Goal: Navigation & Orientation: Understand site structure

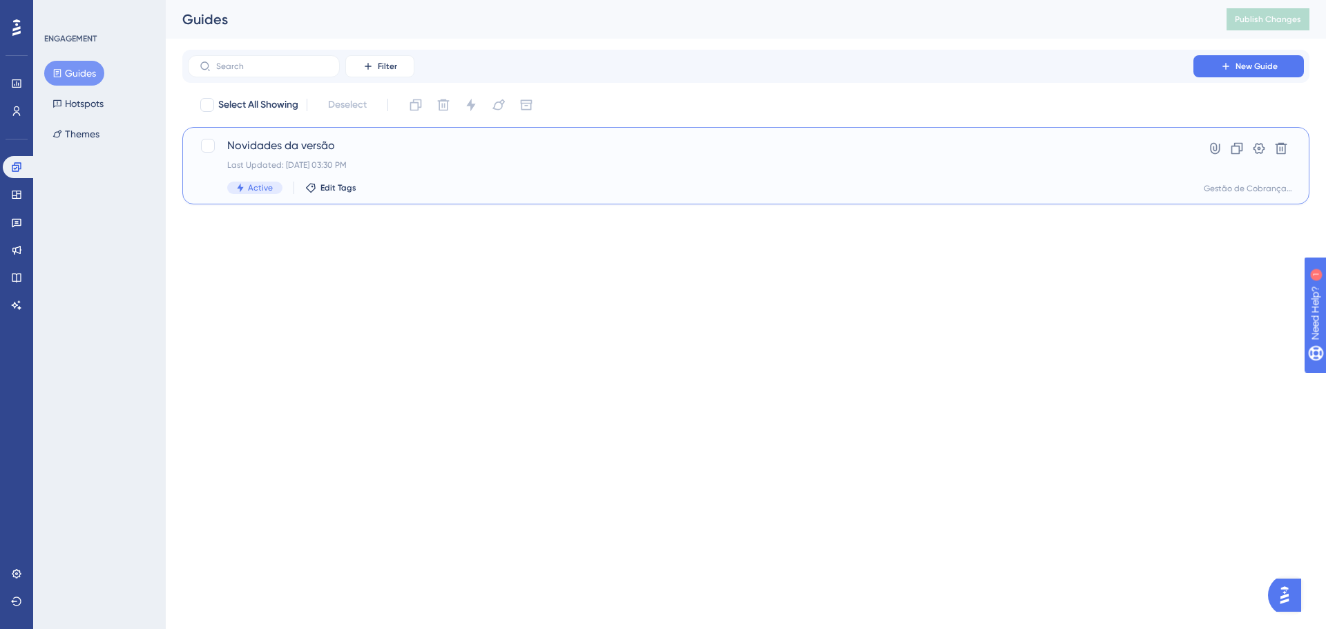
click at [428, 156] on div "Novidades da versão Last Updated: 01 de set. de 2025 03:30 PM Active Edit Tags" at bounding box center [690, 165] width 927 height 57
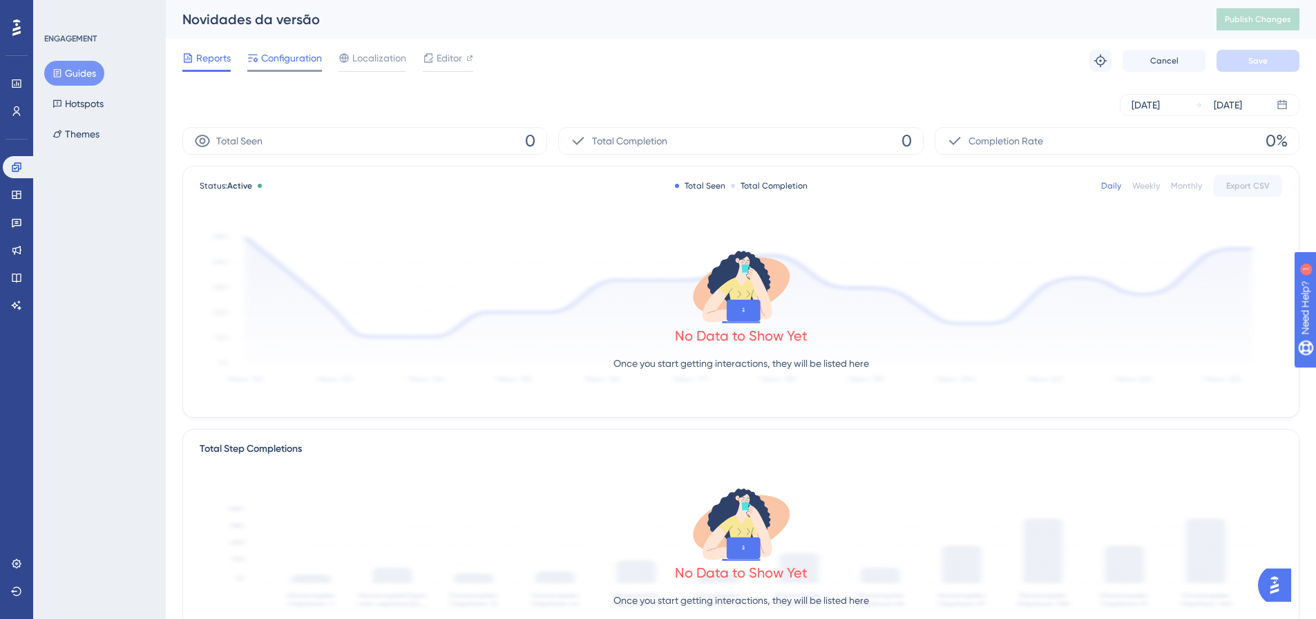
click at [299, 68] on div "Configuration" at bounding box center [284, 61] width 75 height 22
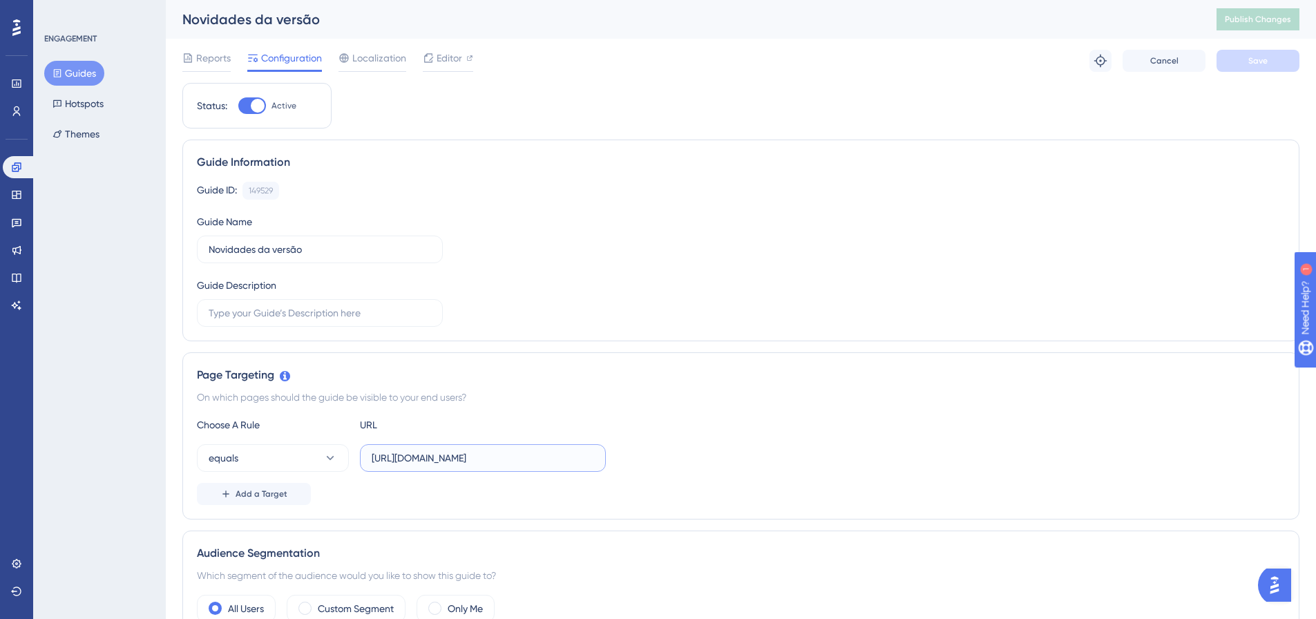
scroll to position [0, 24]
drag, startPoint x: 585, startPoint y: 457, endPoint x: 707, endPoint y: 457, distance: 122.2
click at [707, 457] on div "equals https://gc-saj-hml.pge.sc.gov.br/centralcda/certidoes" at bounding box center [741, 458] width 1088 height 28
click at [671, 419] on div "Choose A Rule URL" at bounding box center [741, 424] width 1088 height 17
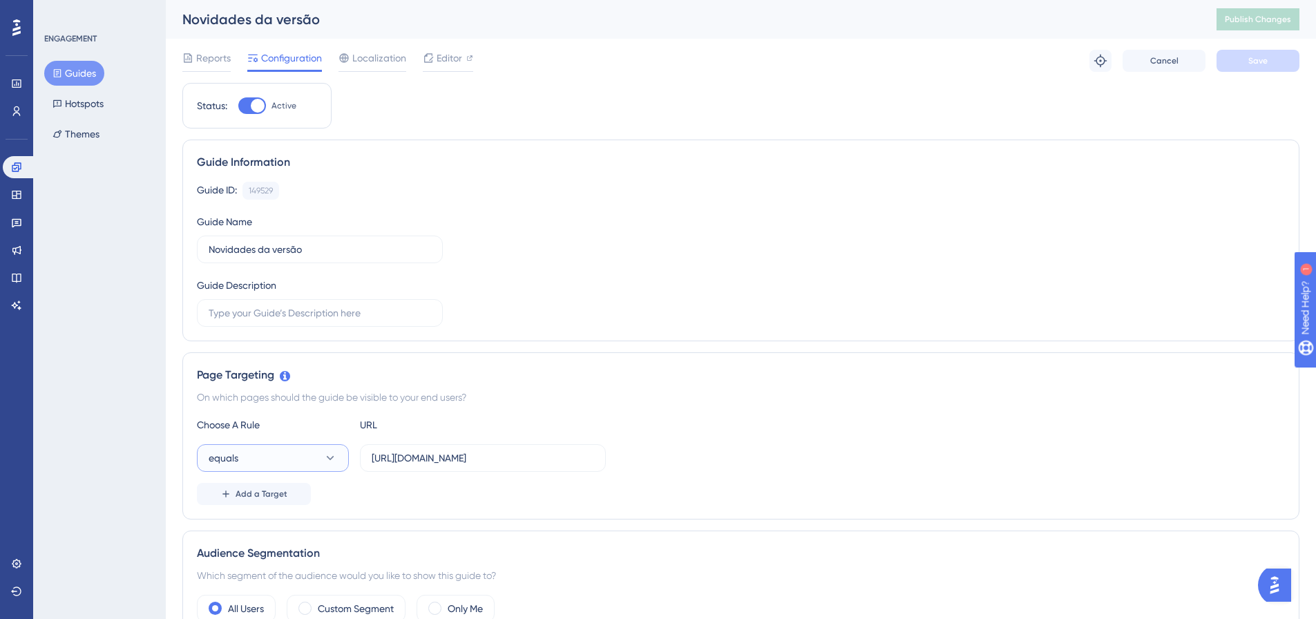
click at [332, 459] on icon at bounding box center [330, 458] width 14 height 14
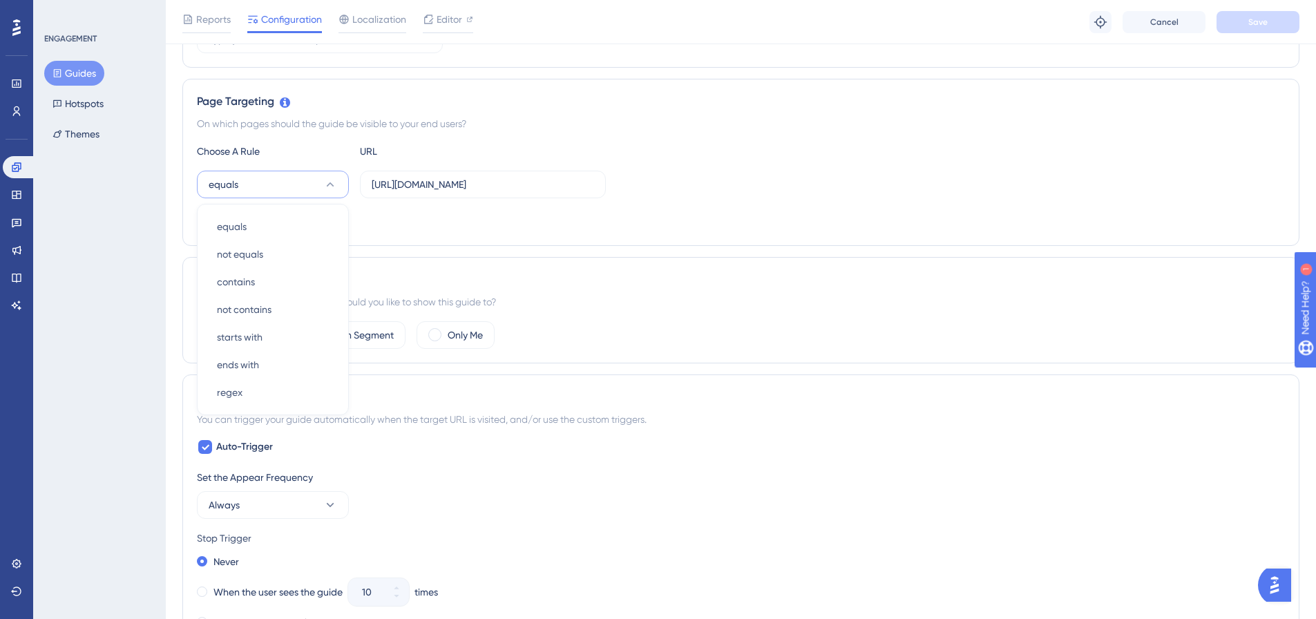
click at [715, 274] on div "Audience Segmentation" at bounding box center [741, 279] width 1088 height 17
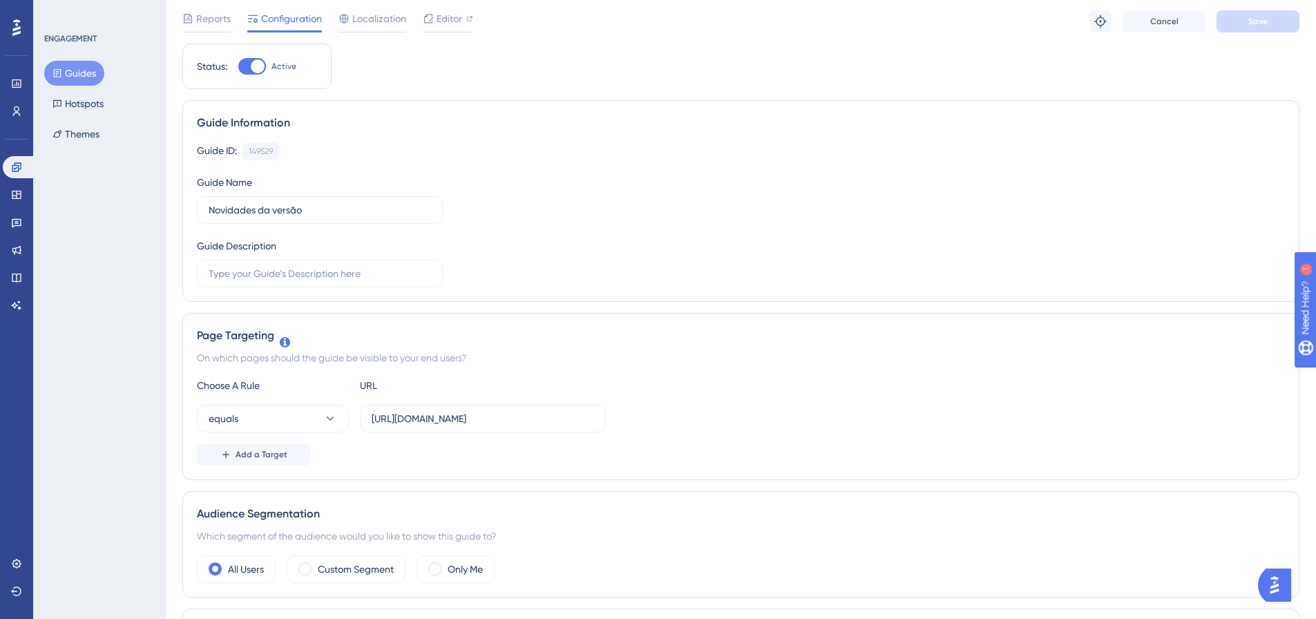
scroll to position [0, 0]
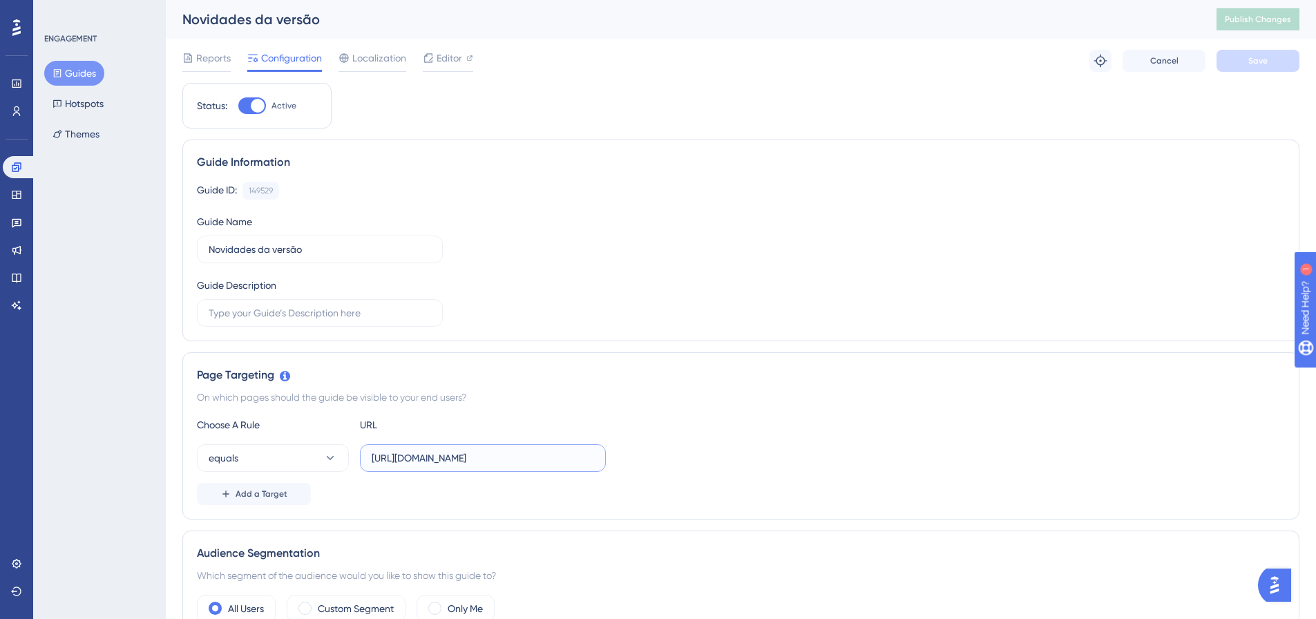
click at [453, 459] on input "https://gc-saj-hml.pge.sc.gov.br/centralcda/certidoes" at bounding box center [483, 457] width 222 height 15
click at [441, 60] on span "Editor" at bounding box center [449, 58] width 26 height 17
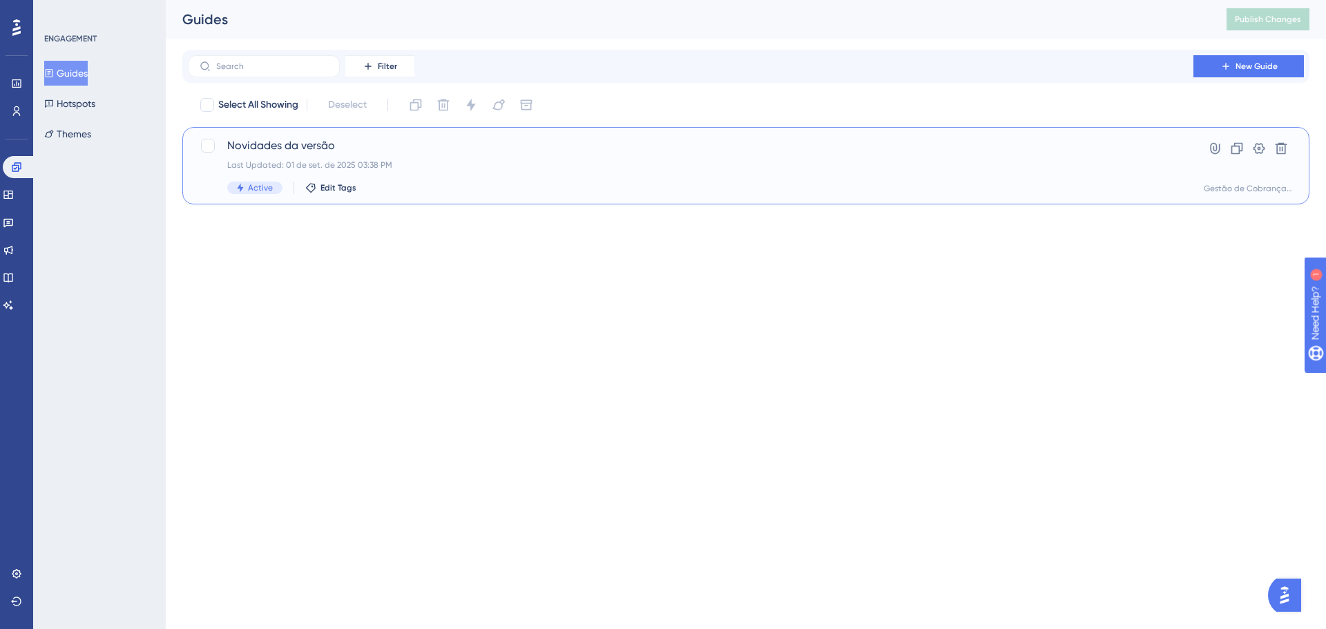
click at [495, 169] on div "Last Updated: 01 de set. de 2025 03:38 PM" at bounding box center [690, 165] width 927 height 11
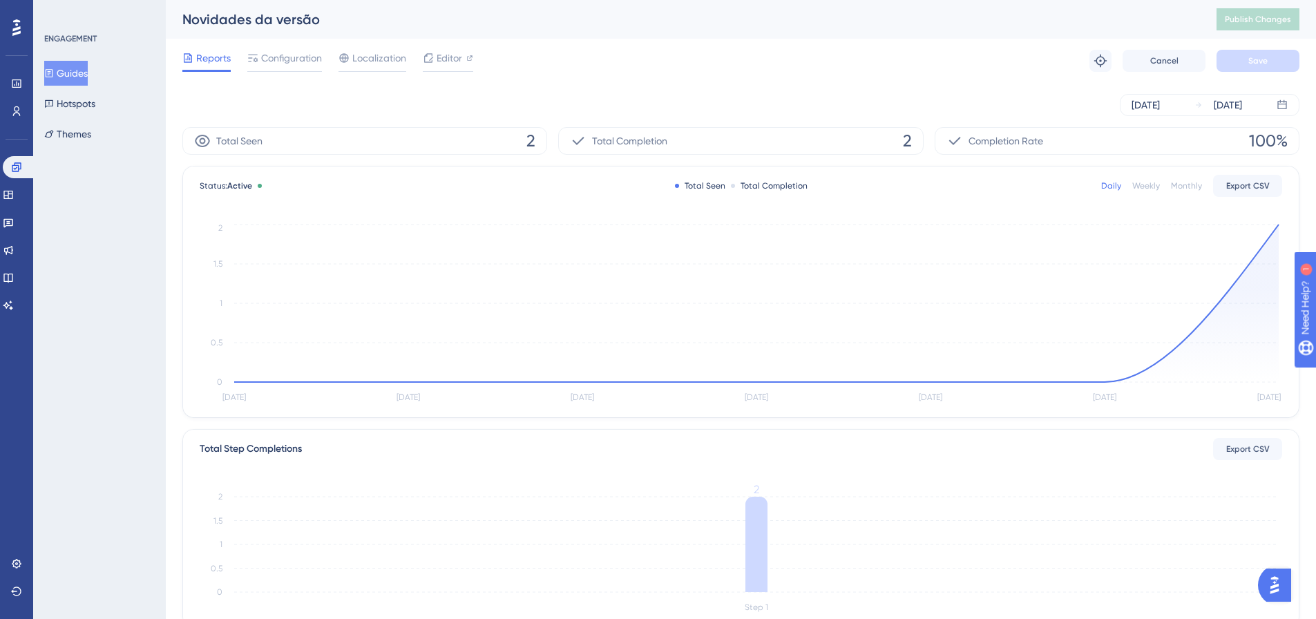
click at [78, 73] on button "Guides" at bounding box center [66, 73] width 44 height 25
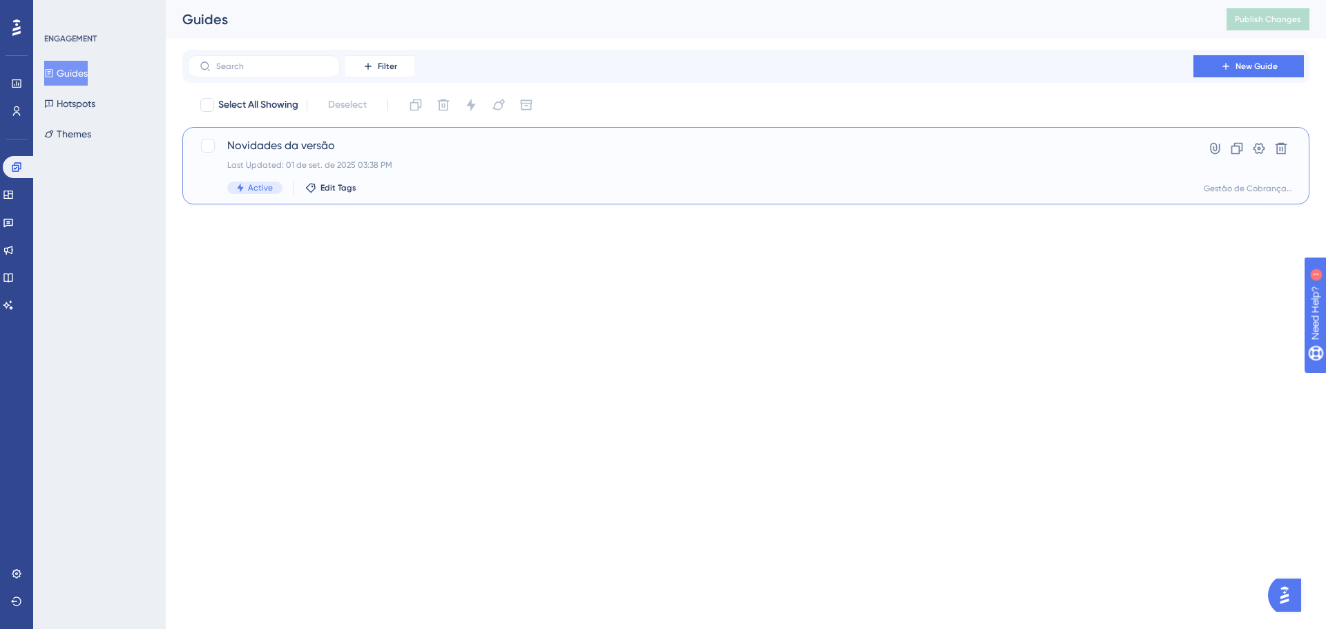
click at [660, 174] on div "Novidades da versão Last Updated: 01 de set. de 2025 03:38 PM Active Edit Tags" at bounding box center [690, 165] width 927 height 57
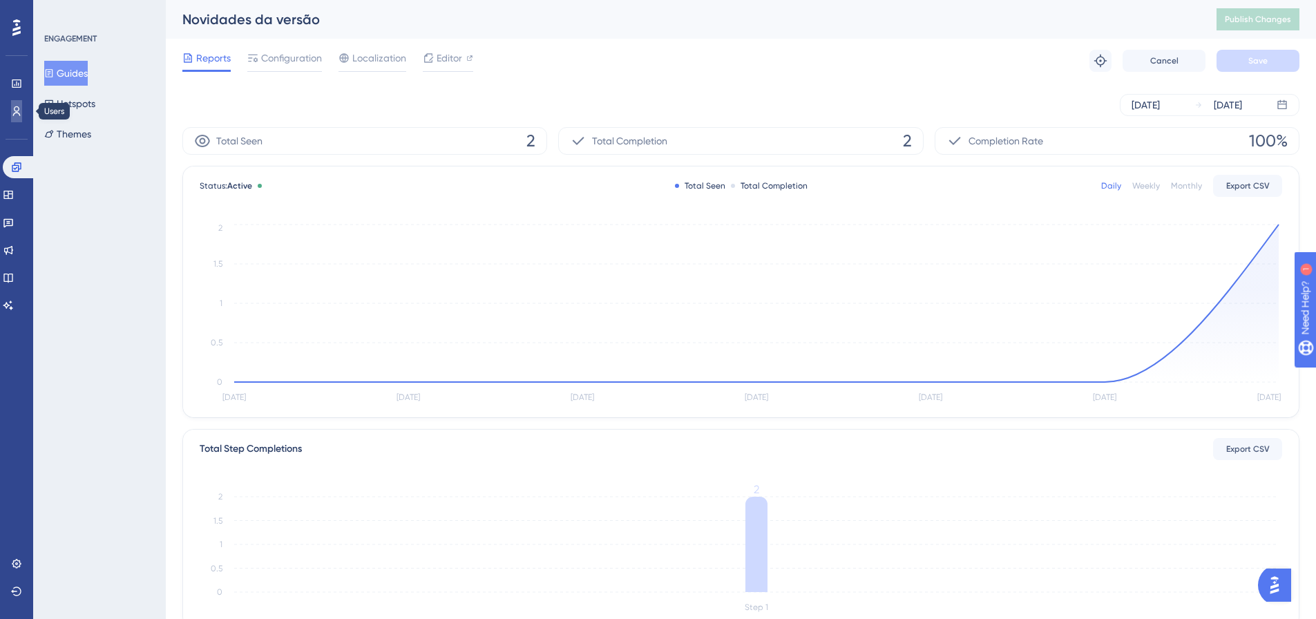
click at [22, 112] on link at bounding box center [16, 111] width 11 height 22
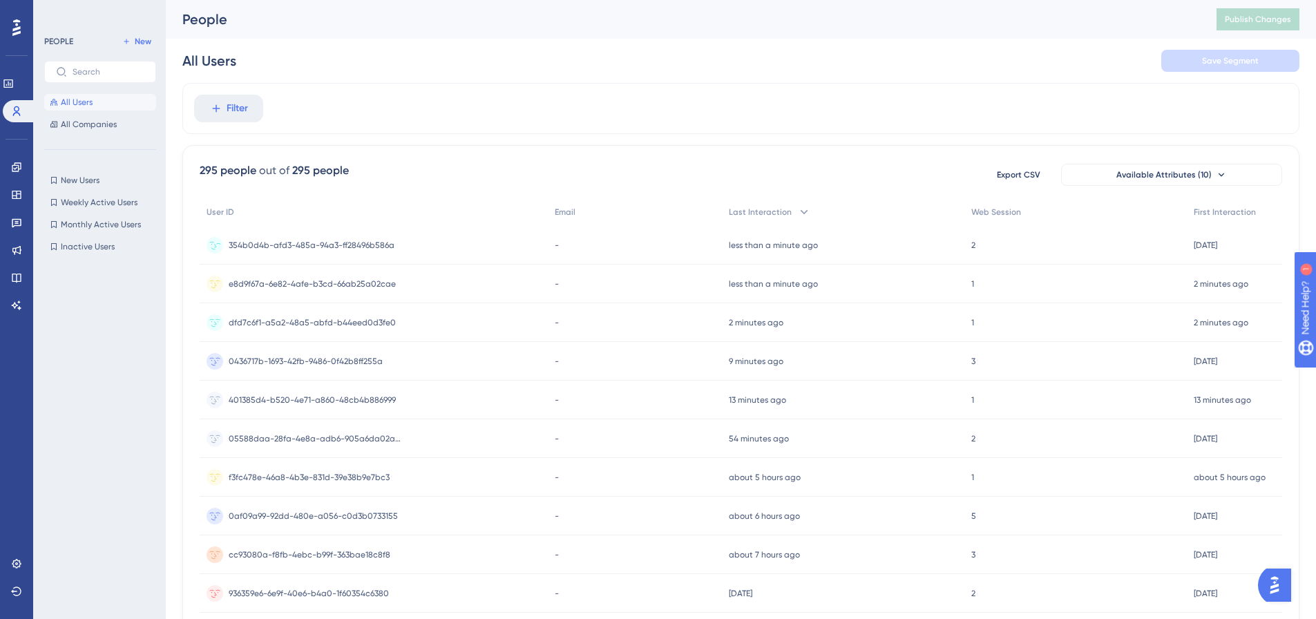
scroll to position [0, 1]
click at [331, 280] on span "e8d9f67a-6e82-4afe-b3cd-66ab25a02cae" at bounding box center [312, 283] width 167 height 11
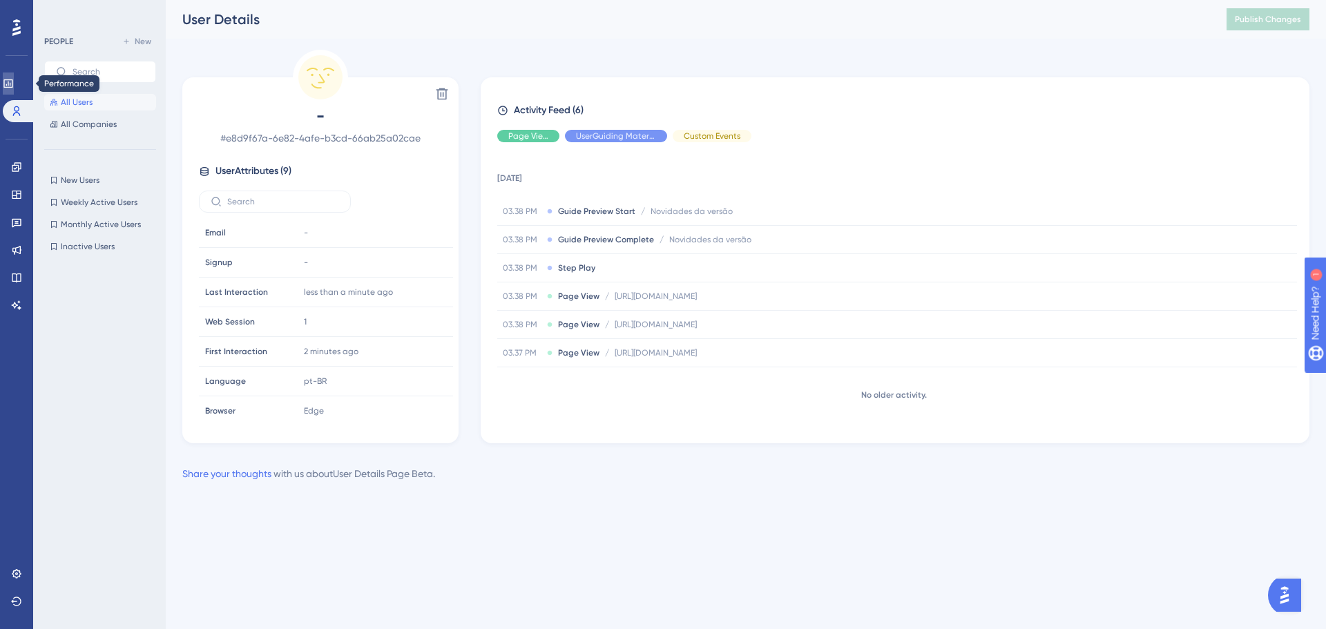
click at [14, 86] on icon at bounding box center [8, 83] width 11 height 11
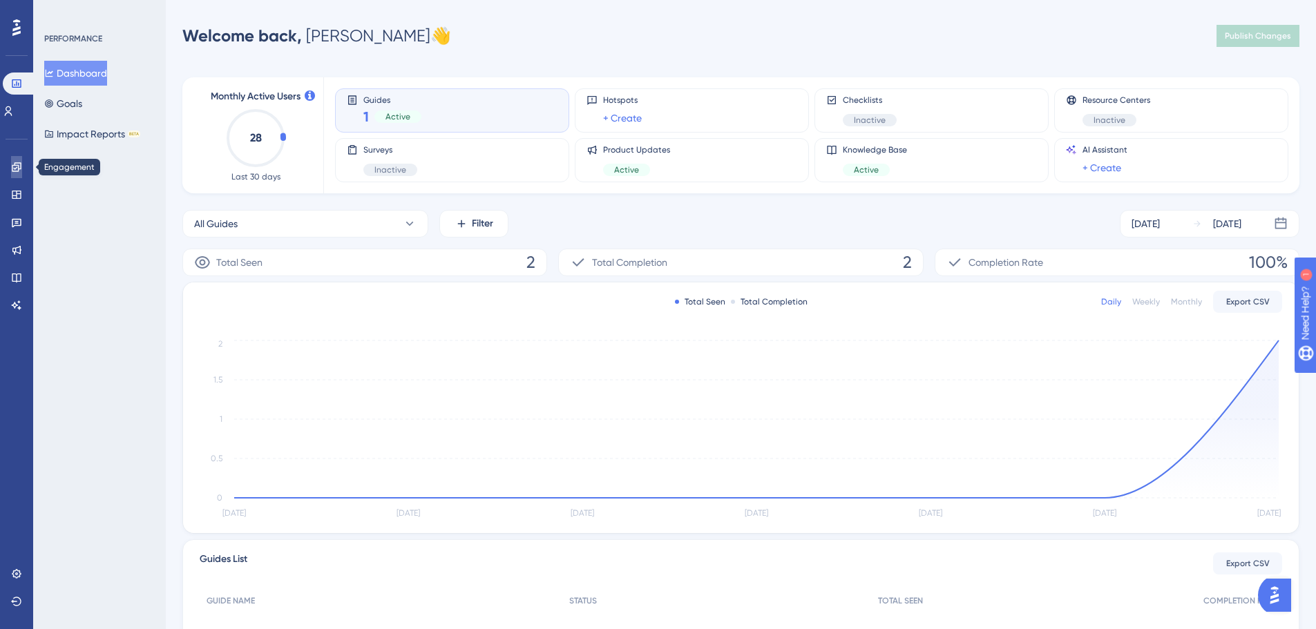
click at [18, 174] on link at bounding box center [16, 167] width 11 height 22
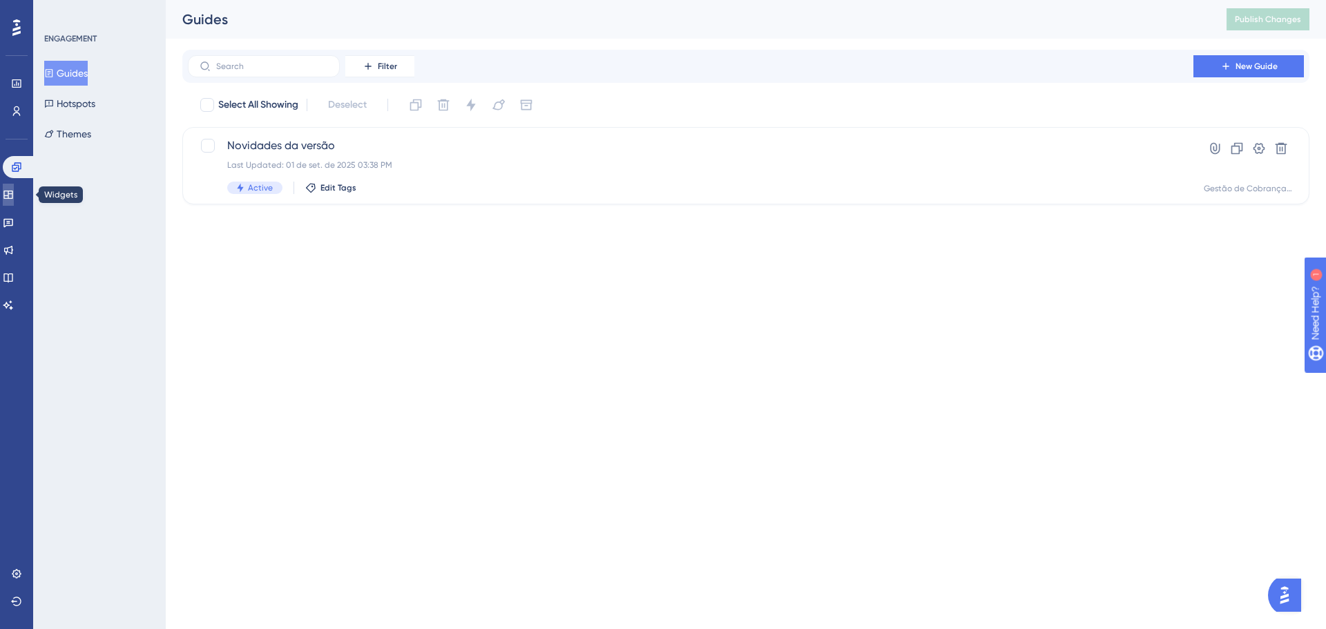
click at [14, 197] on icon at bounding box center [8, 194] width 11 height 11
click at [17, 88] on icon at bounding box center [16, 83] width 9 height 8
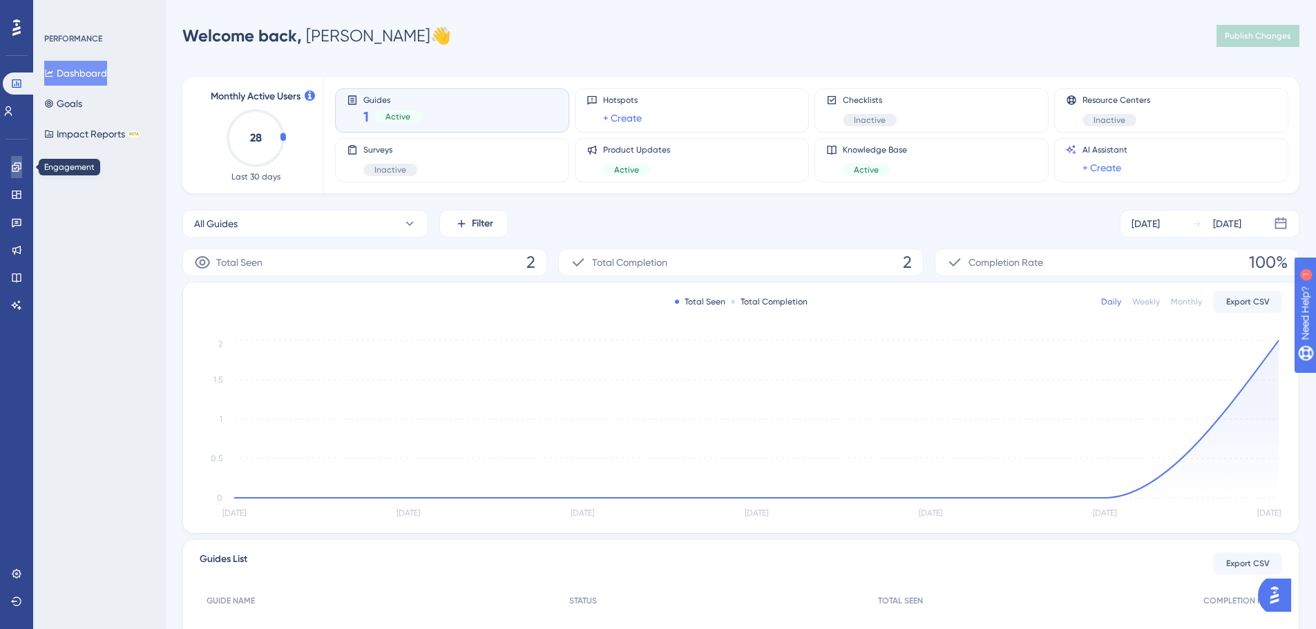
click at [17, 167] on icon at bounding box center [16, 166] width 9 height 9
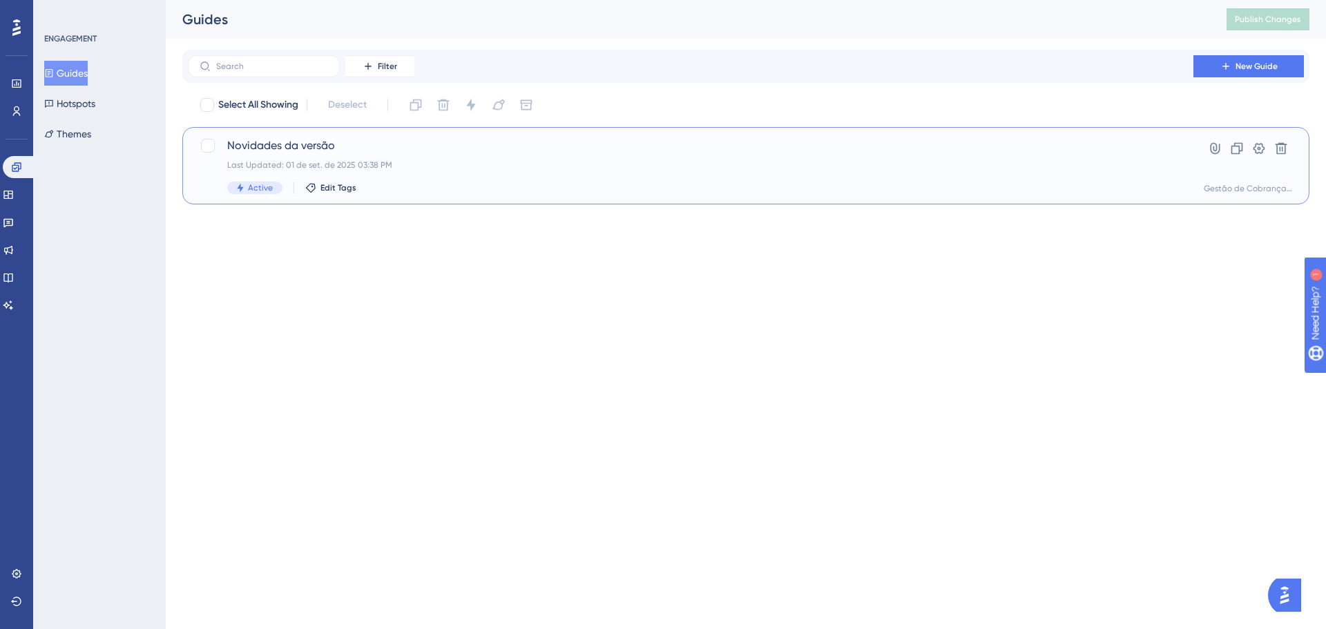
click at [485, 166] on div "Last Updated: 01 de set. de 2025 03:38 PM" at bounding box center [690, 165] width 927 height 11
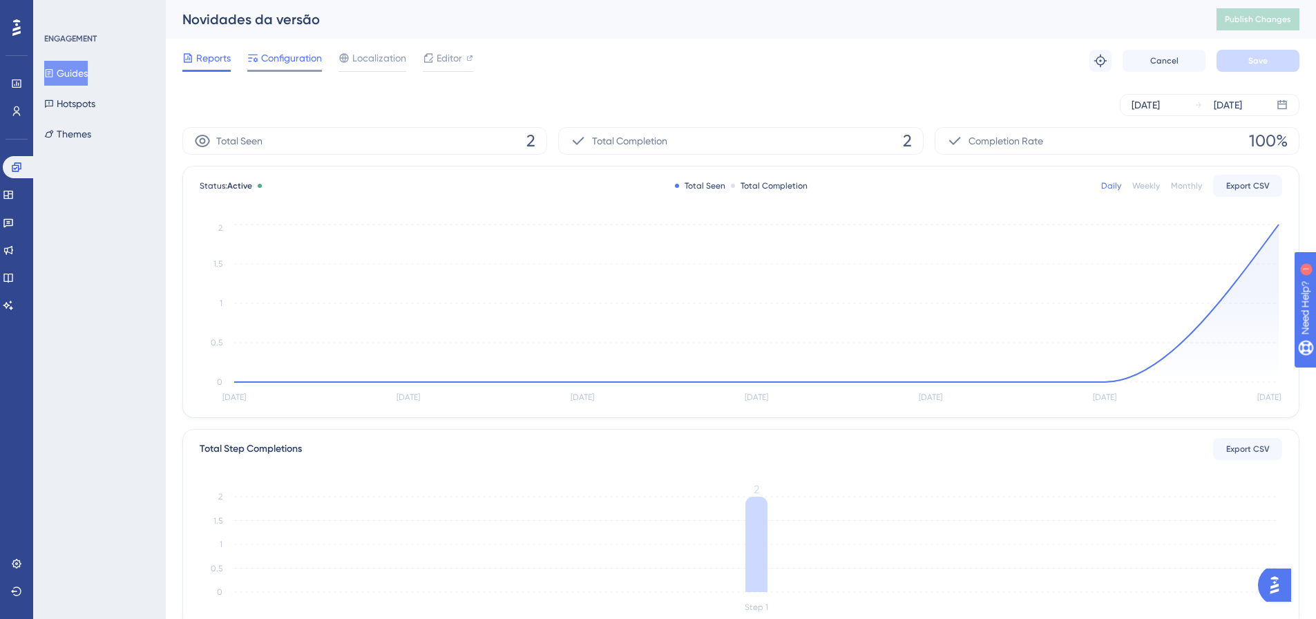
click at [293, 64] on span "Configuration" at bounding box center [291, 58] width 61 height 17
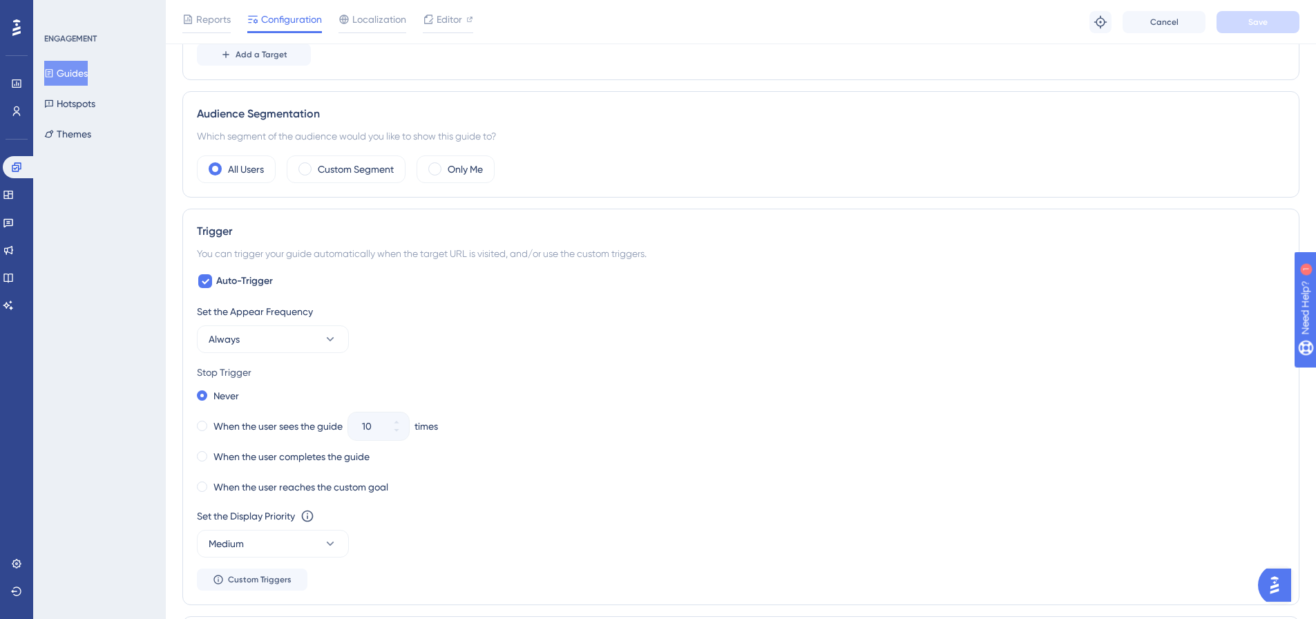
scroll to position [414, 0]
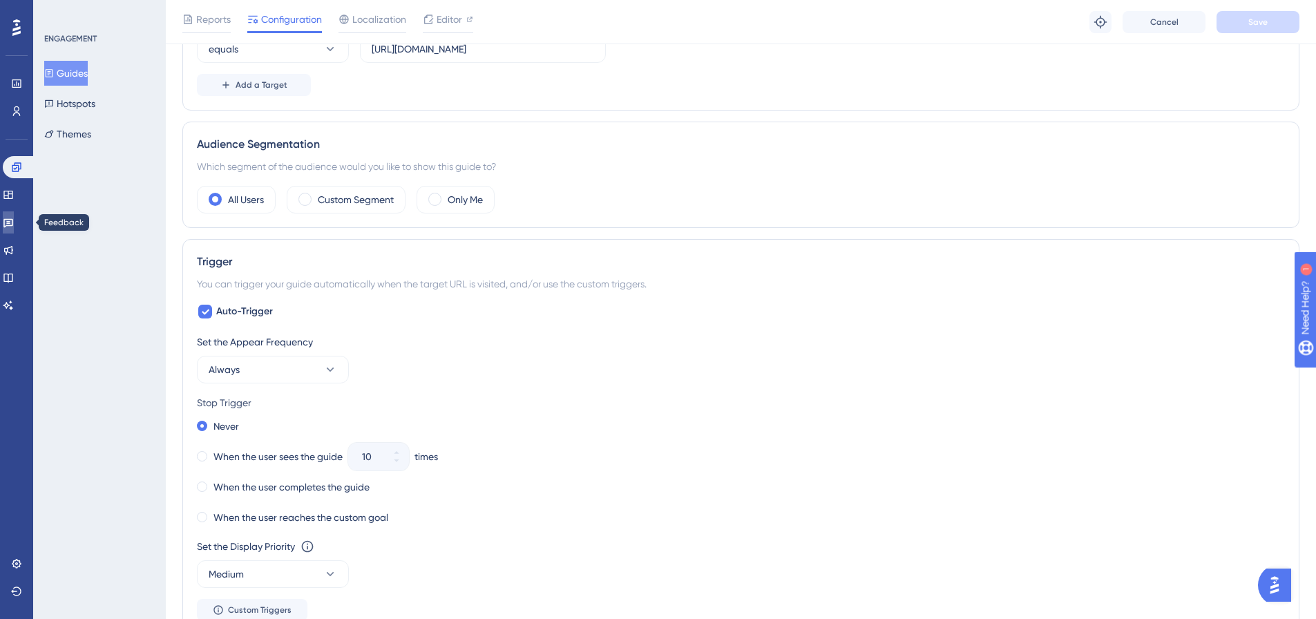
click at [14, 228] on link at bounding box center [8, 222] width 11 height 22
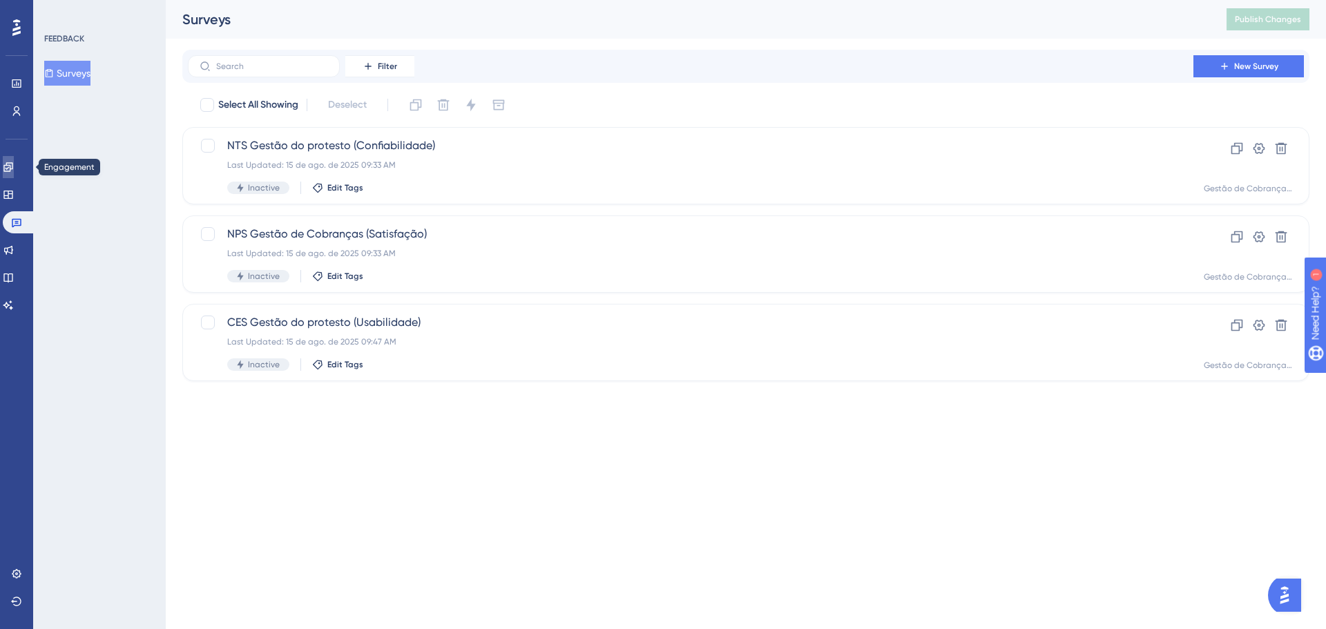
click at [13, 166] on icon at bounding box center [8, 167] width 11 height 11
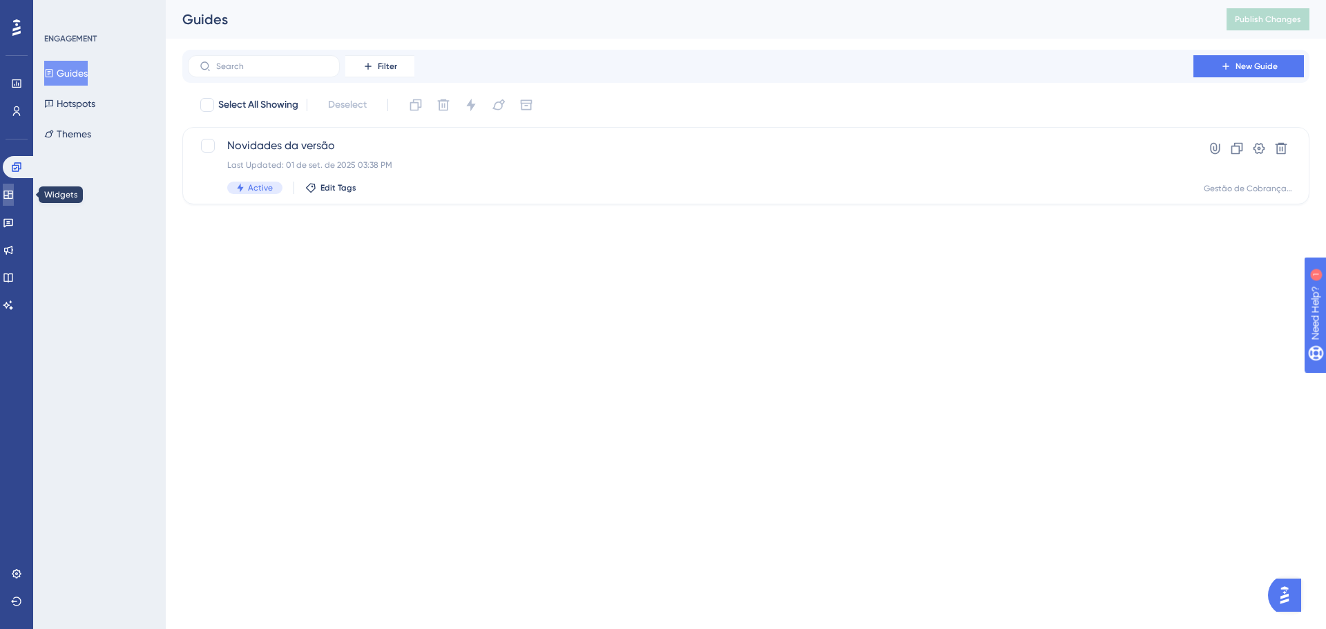
click at [14, 193] on icon at bounding box center [8, 194] width 11 height 11
click at [13, 222] on icon at bounding box center [8, 223] width 10 height 9
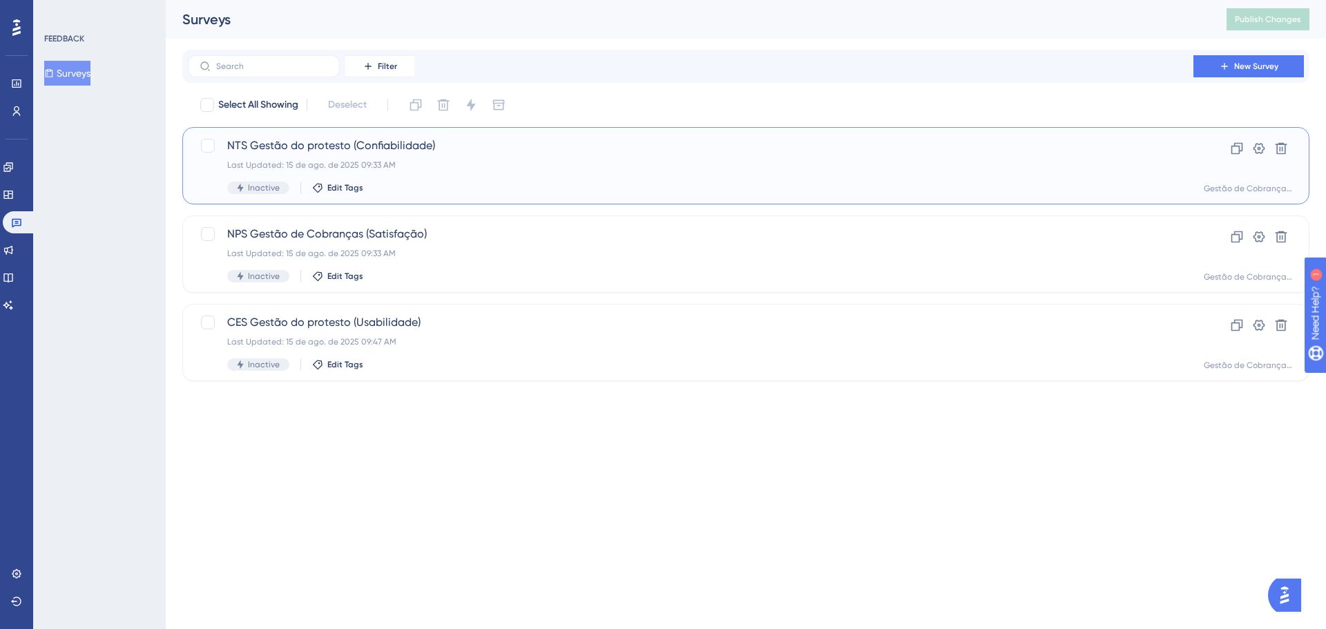
click at [569, 164] on div "Last Updated: 15 de ago. de 2025 09:33 AM" at bounding box center [690, 165] width 927 height 11
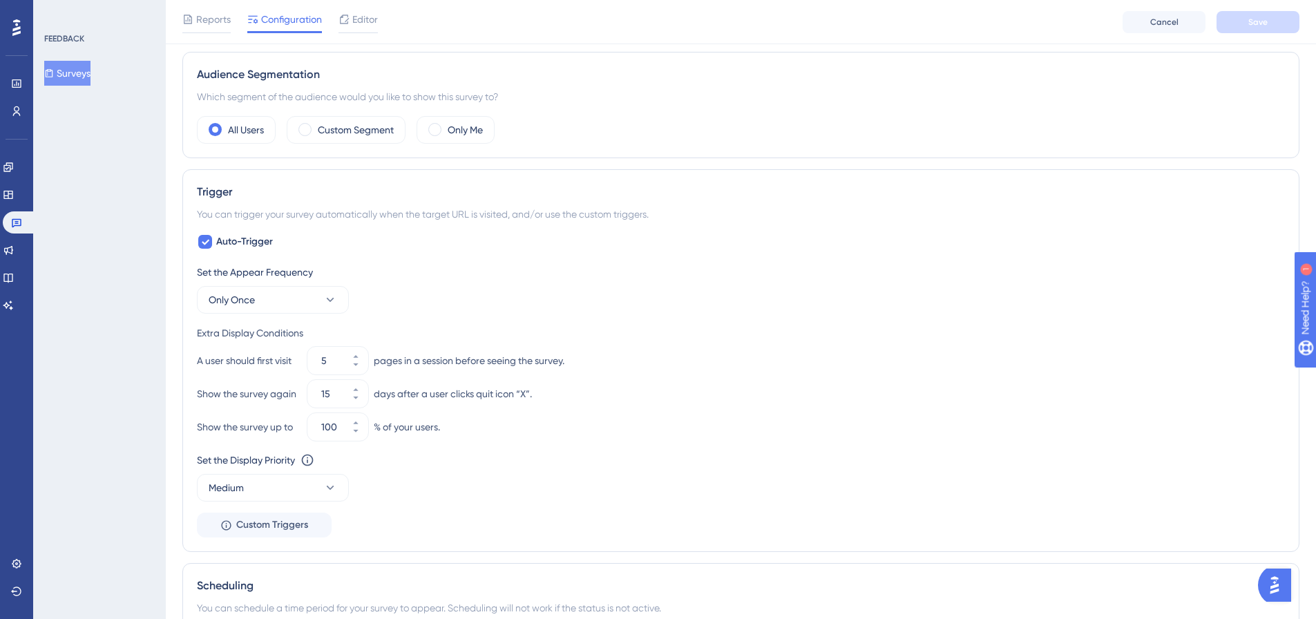
scroll to position [682, 0]
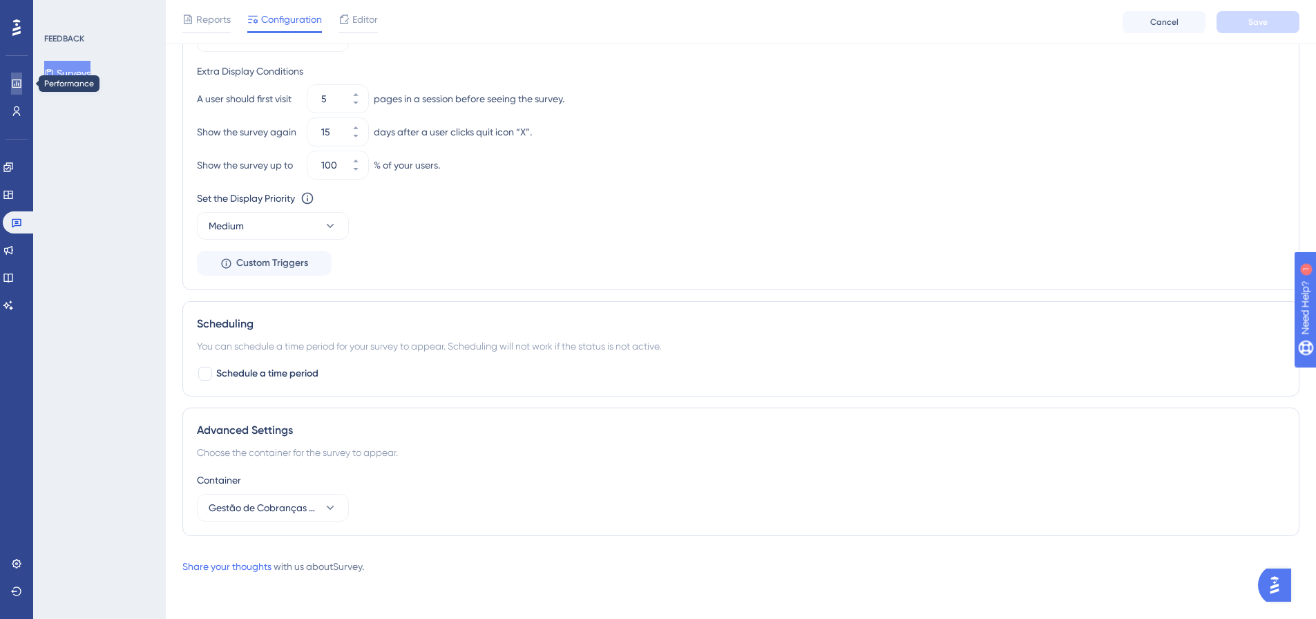
click at [11, 85] on icon at bounding box center [16, 83] width 11 height 11
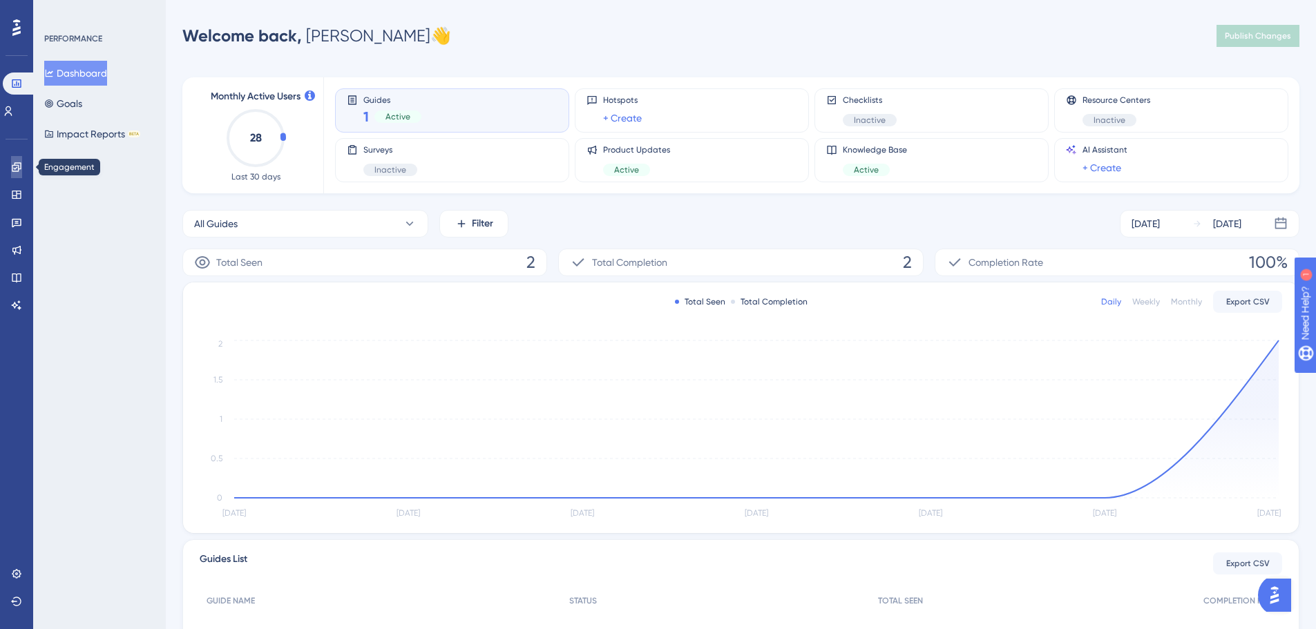
click at [16, 173] on link at bounding box center [16, 167] width 11 height 22
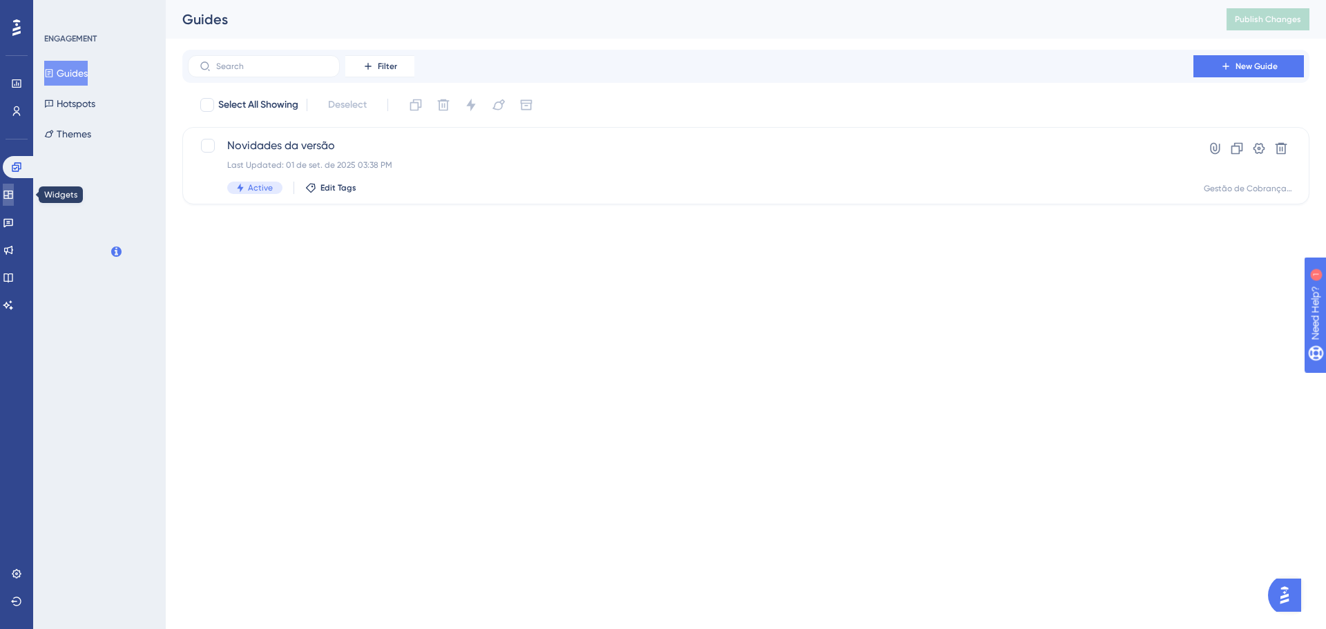
click at [14, 196] on icon at bounding box center [8, 194] width 11 height 11
click at [14, 216] on link at bounding box center [8, 222] width 11 height 22
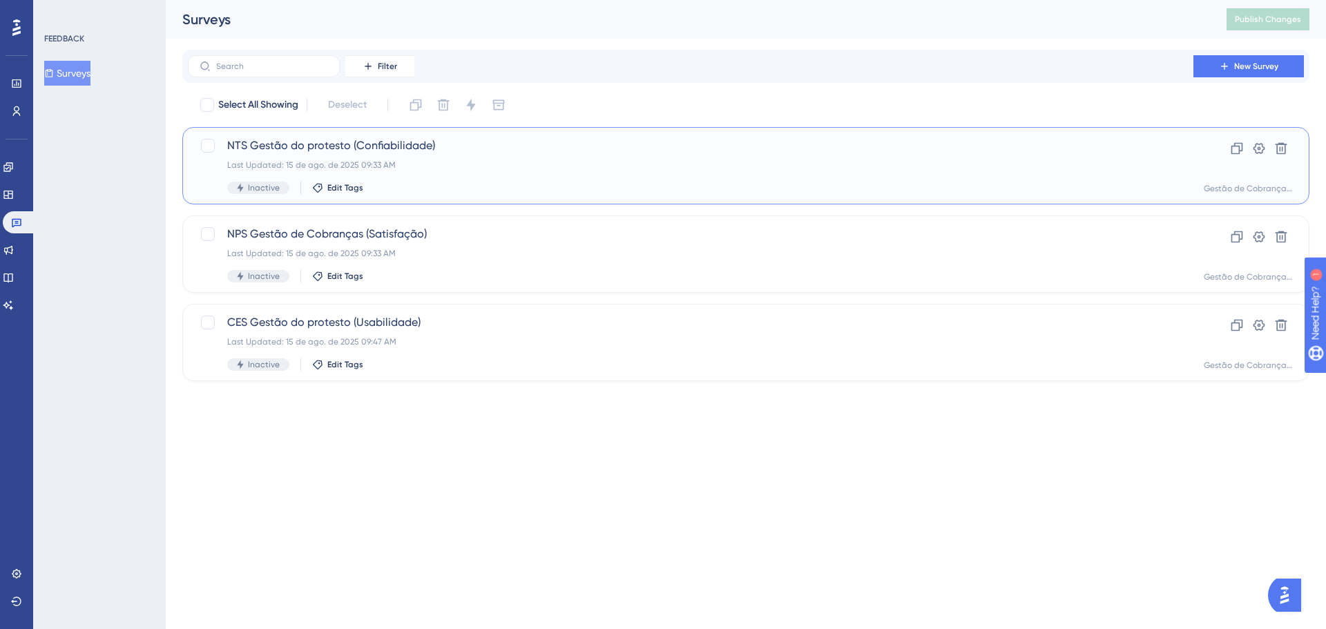
click at [624, 160] on div "Last Updated: 15 de ago. de 2025 09:33 AM" at bounding box center [690, 165] width 927 height 11
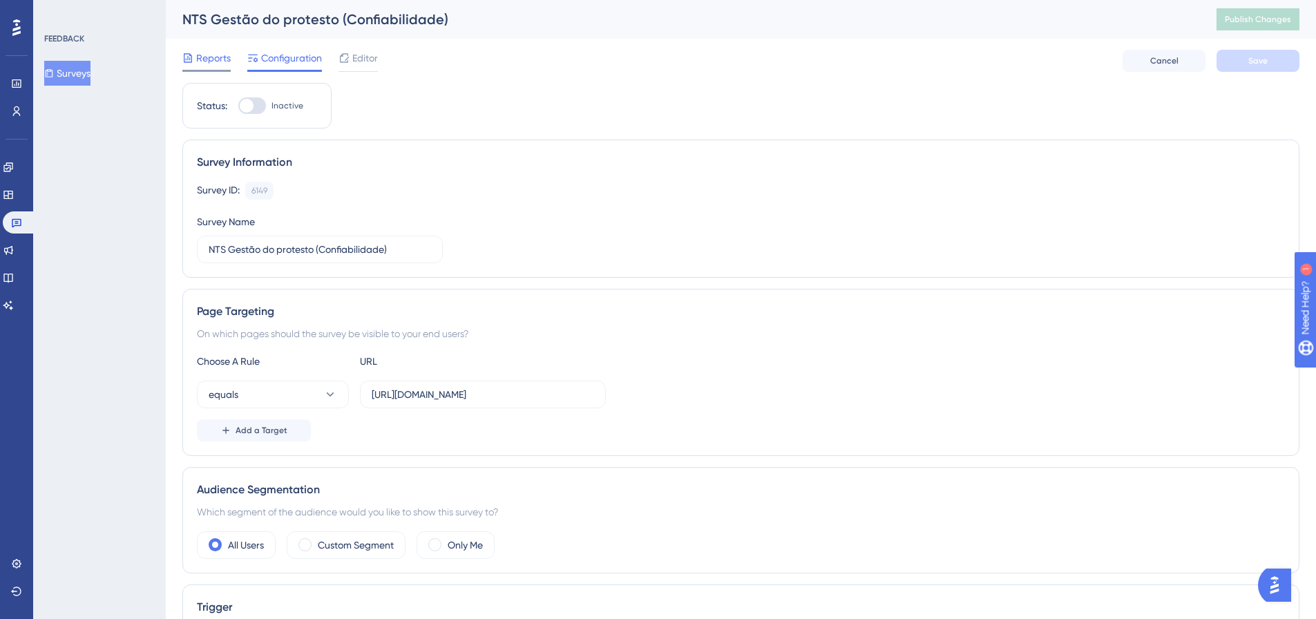
click at [218, 57] on span "Reports" at bounding box center [213, 58] width 35 height 17
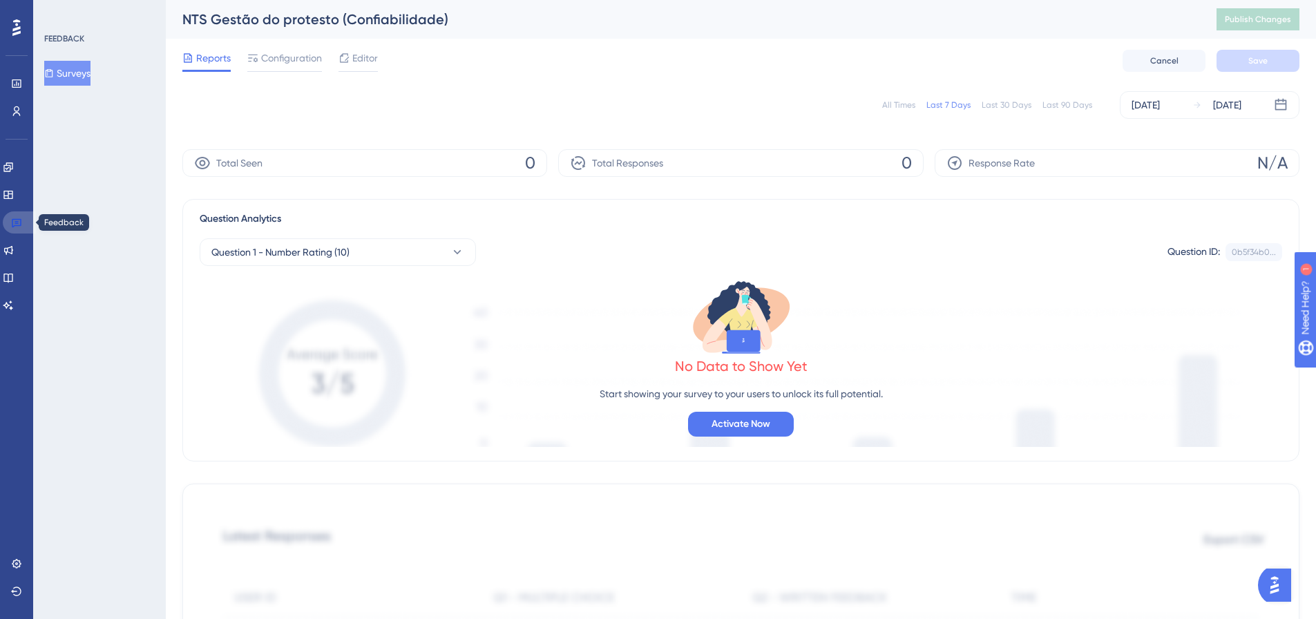
click at [21, 218] on icon at bounding box center [16, 222] width 11 height 11
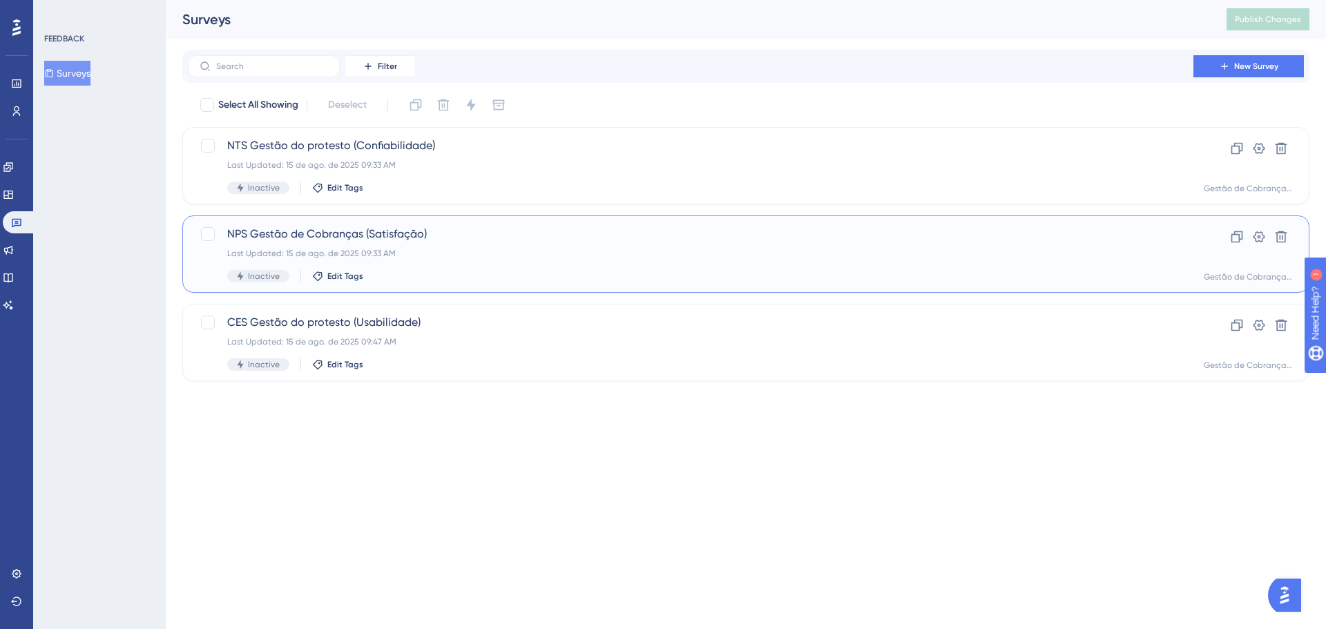
click at [514, 244] on div "NPS Gestão de Cobranças (Satisfação) Last Updated: 15 de ago. de 2025 09:33 AM …" at bounding box center [690, 254] width 927 height 57
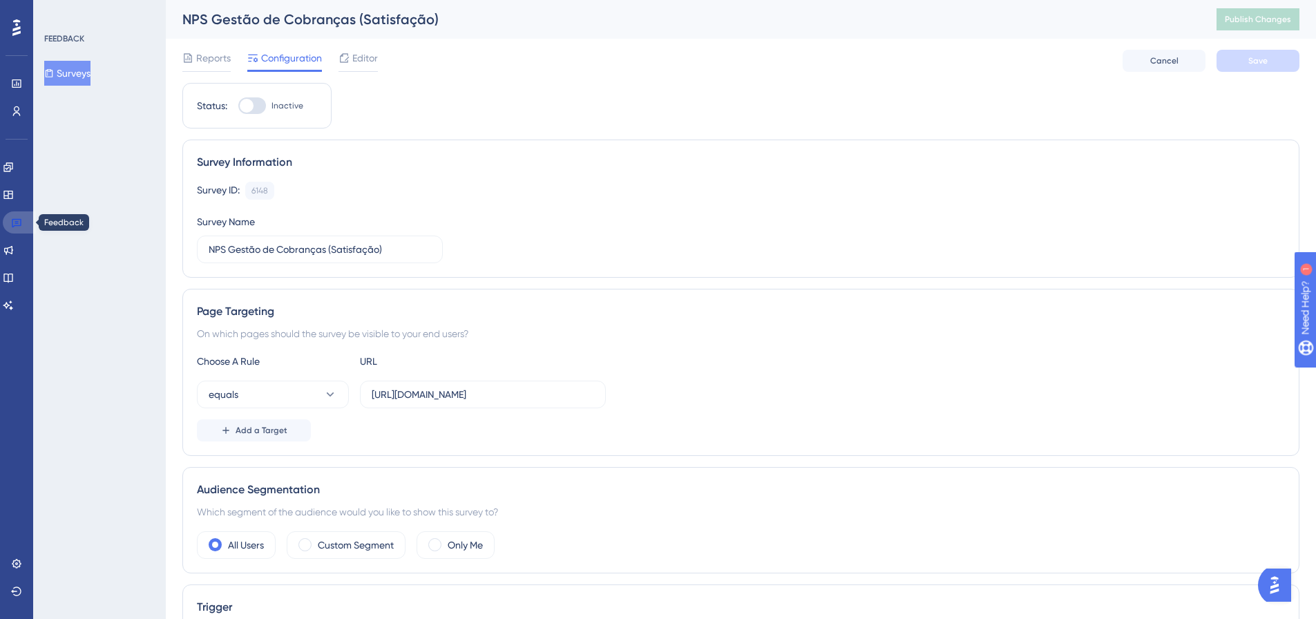
click at [23, 222] on link at bounding box center [19, 222] width 33 height 22
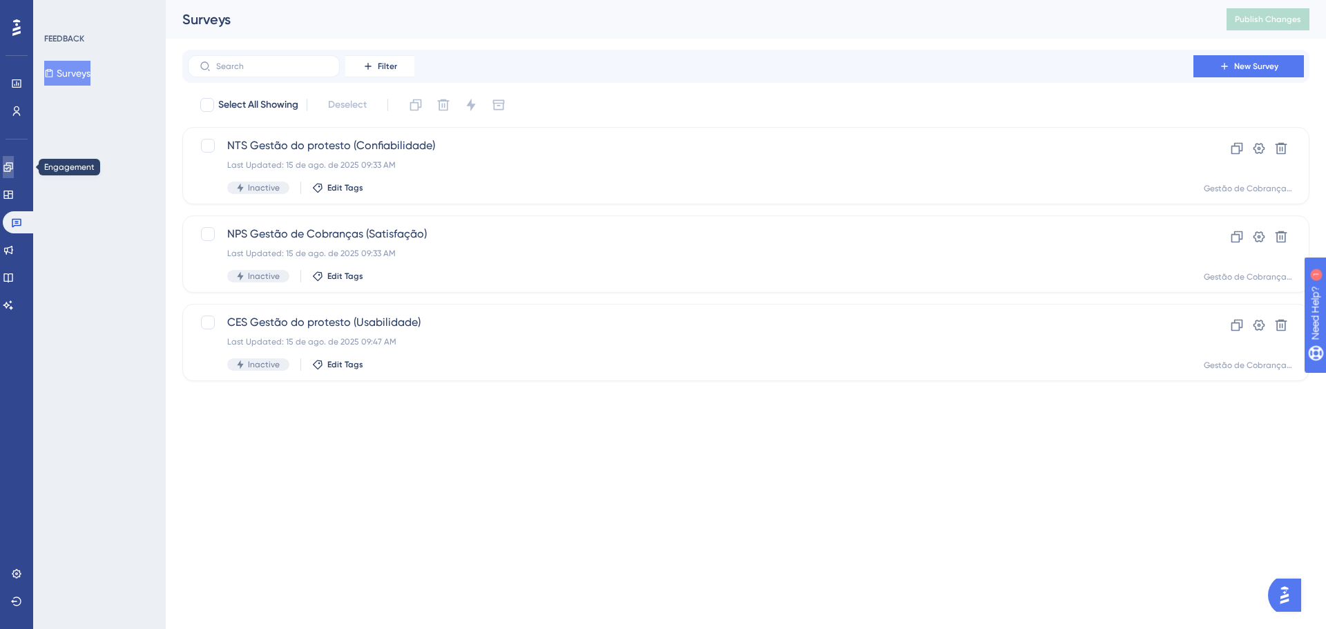
click at [12, 164] on icon at bounding box center [7, 166] width 9 height 9
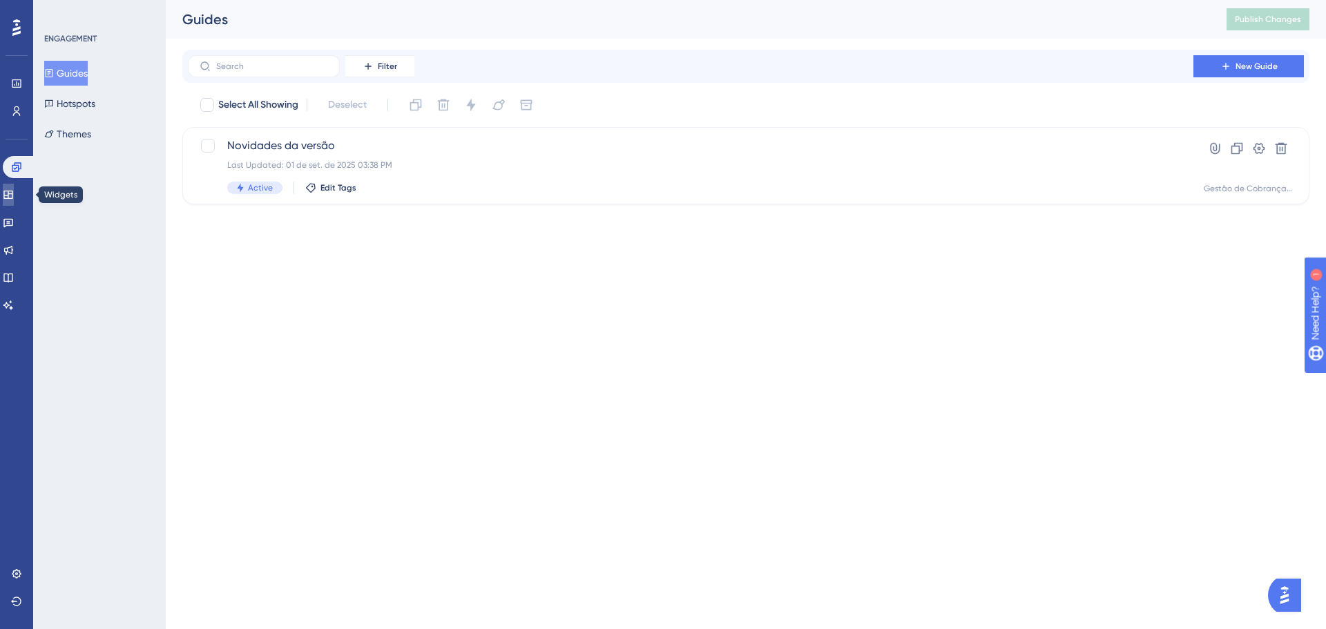
click at [8, 196] on link at bounding box center [8, 195] width 11 height 22
click at [14, 218] on icon at bounding box center [8, 222] width 11 height 11
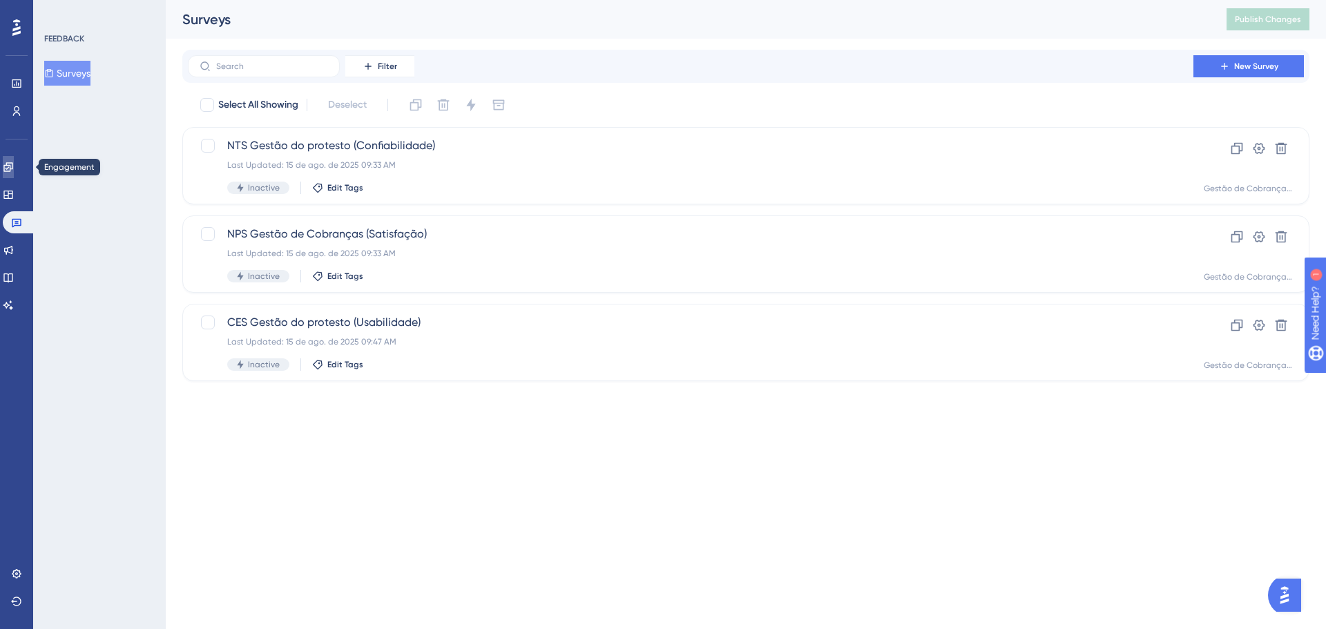
click at [14, 160] on link at bounding box center [8, 167] width 11 height 22
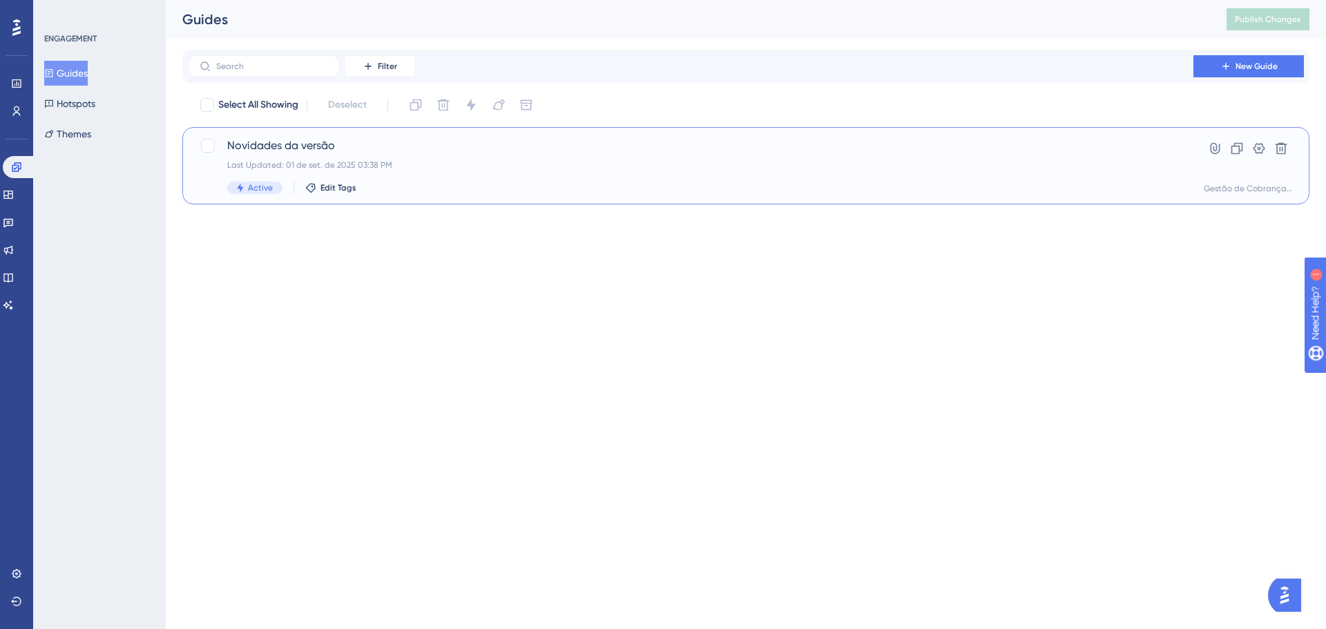
click at [629, 172] on div "Novidades da versão Last Updated: 01 de set. de 2025 03:38 PM Active Edit Tags" at bounding box center [690, 165] width 927 height 57
